Goal: Task Accomplishment & Management: Manage account settings

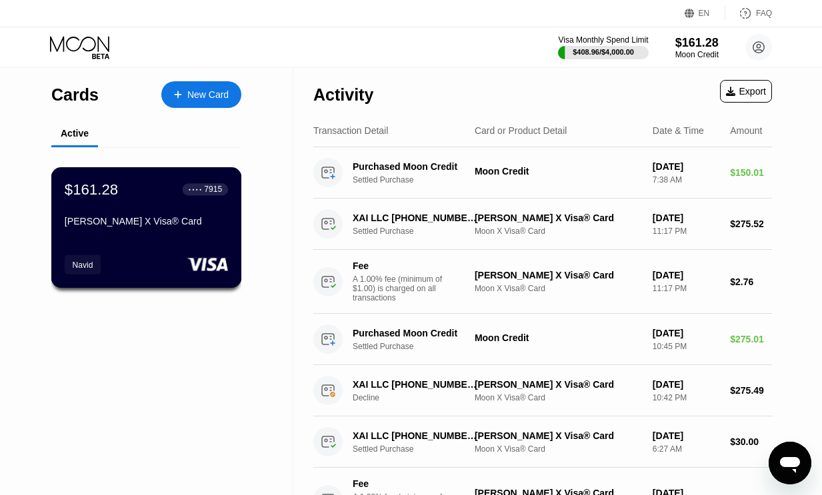
click at [128, 211] on div "$161.28 ● ● ● ● 7915 Navid Moon X Visa® Card" at bounding box center [146, 206] width 163 height 51
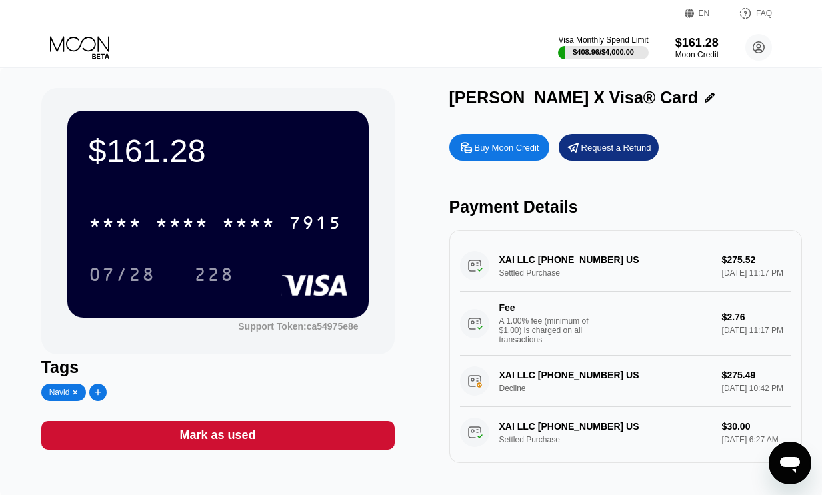
scroll to position [5, 0]
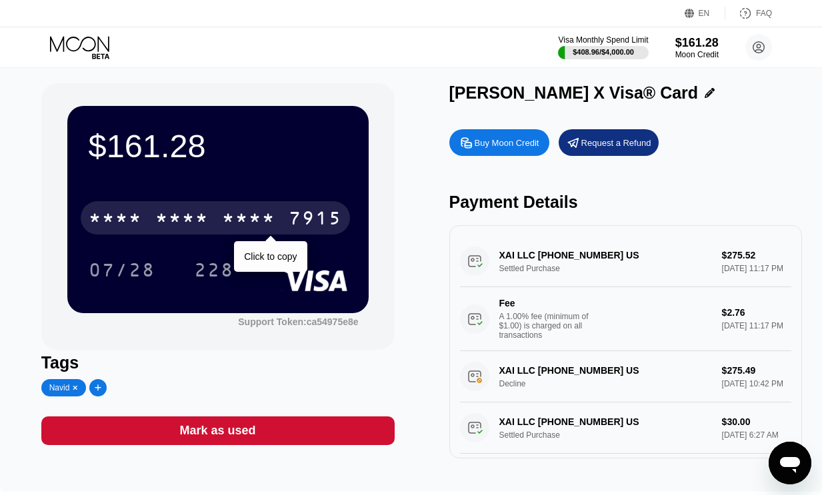
click at [209, 221] on div "* * * * * * * * * * * * 7915" at bounding box center [215, 217] width 269 height 33
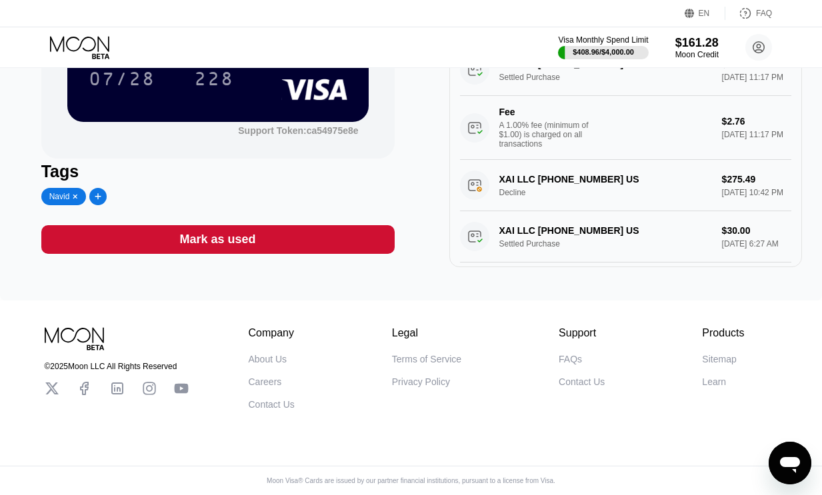
scroll to position [0, 0]
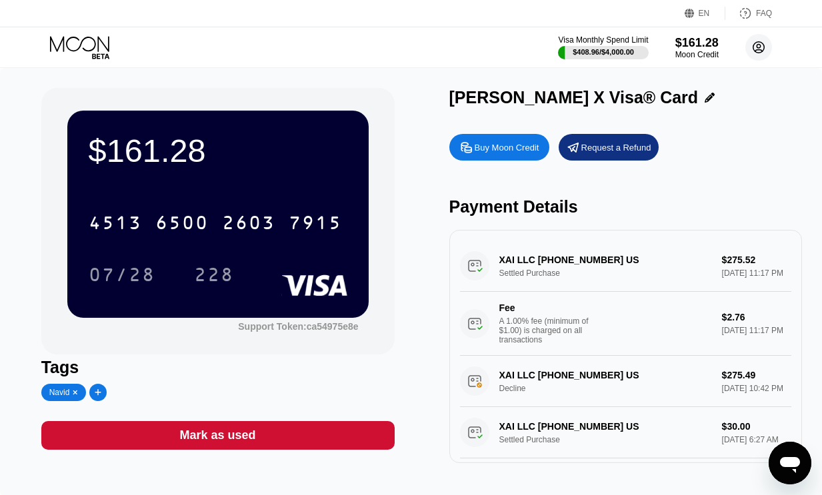
click at [755, 50] on icon at bounding box center [758, 47] width 27 height 27
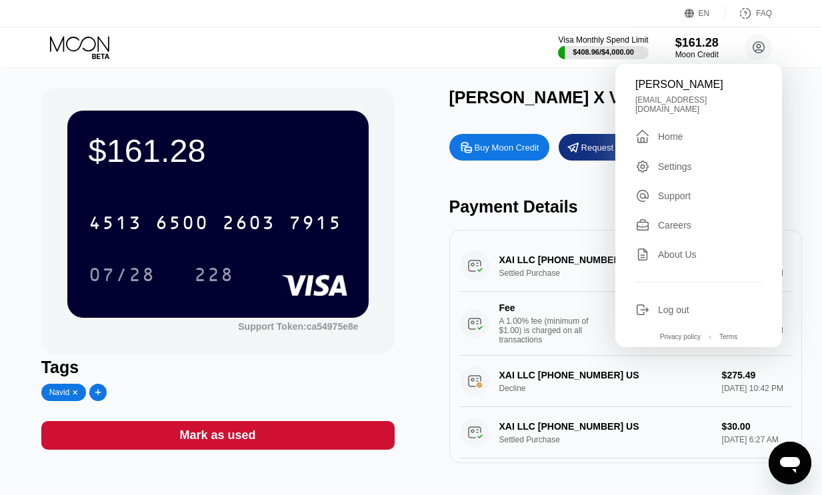
click at [687, 131] on div " Home" at bounding box center [698, 137] width 127 height 16
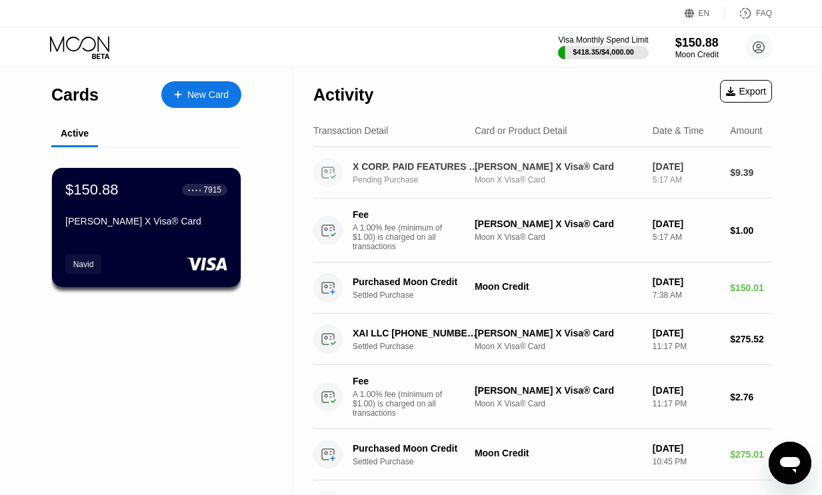
click at [426, 167] on div "X CORP. PAID FEATURES [PHONE_NUMBER] US" at bounding box center [416, 166] width 126 height 11
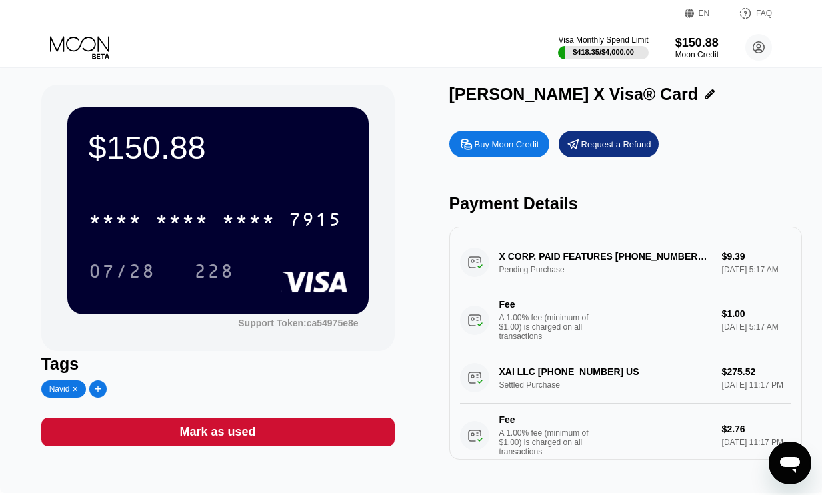
scroll to position [13, 0]
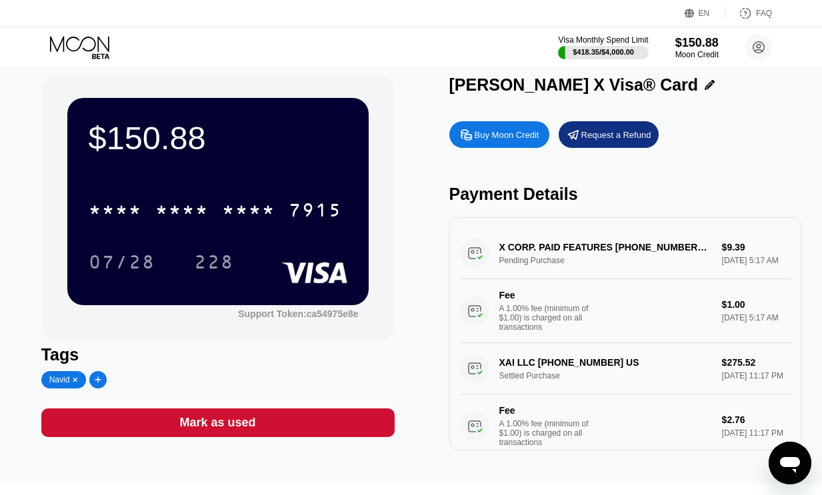
drag, startPoint x: 523, startPoint y: 247, endPoint x: 632, endPoint y: 249, distance: 108.7
click at [632, 249] on div "X CORP. PAID FEATURES [PHONE_NUMBER] US Pending Purchase $9.39 [DATE] 5:17 AM F…" at bounding box center [626, 285] width 332 height 115
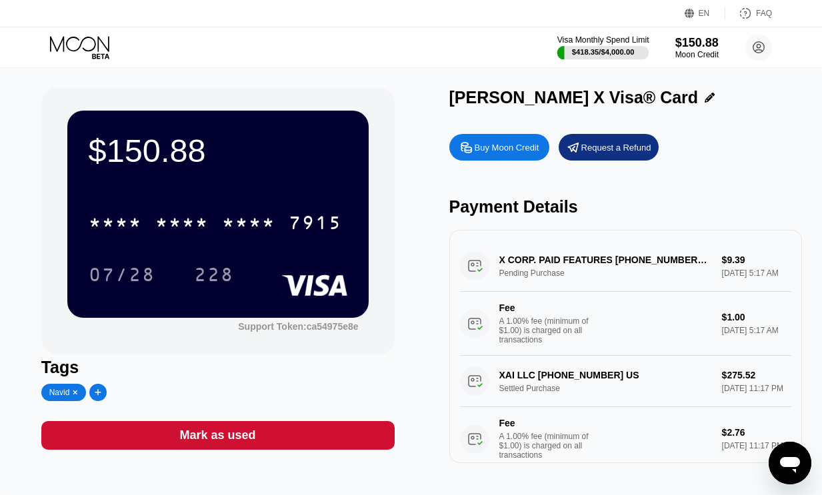
scroll to position [25, 0]
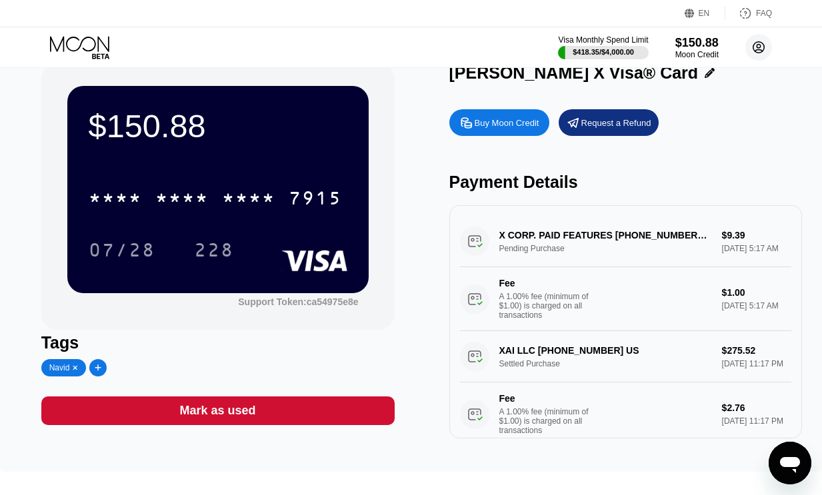
click at [750, 48] on circle at bounding box center [758, 47] width 27 height 27
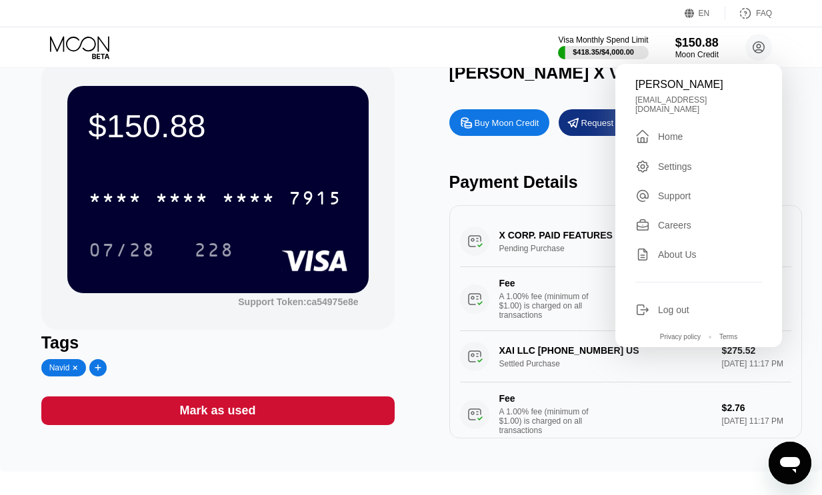
click at [671, 131] on div "Home" at bounding box center [670, 136] width 25 height 11
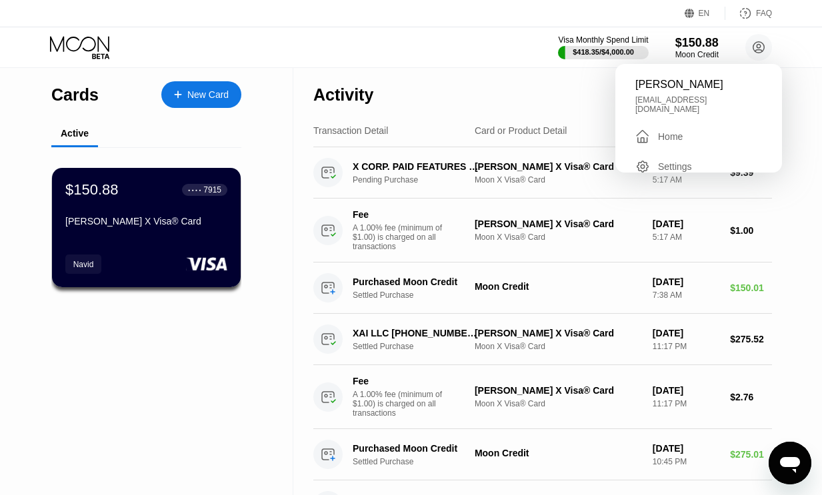
scroll to position [7, 0]
